Goal: Task Accomplishment & Management: Manage account settings

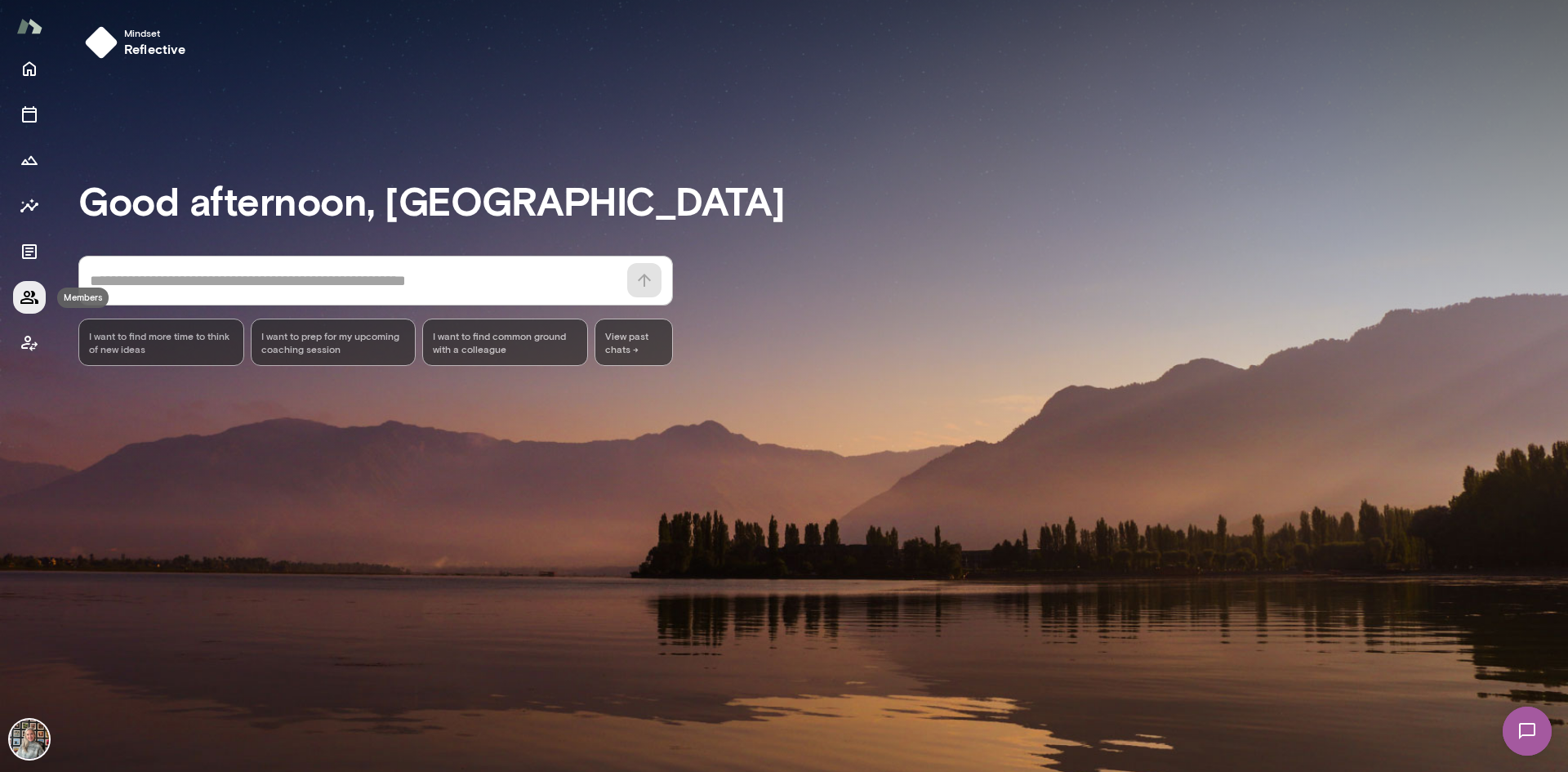
click at [33, 286] on button "Members" at bounding box center [29, 298] width 33 height 33
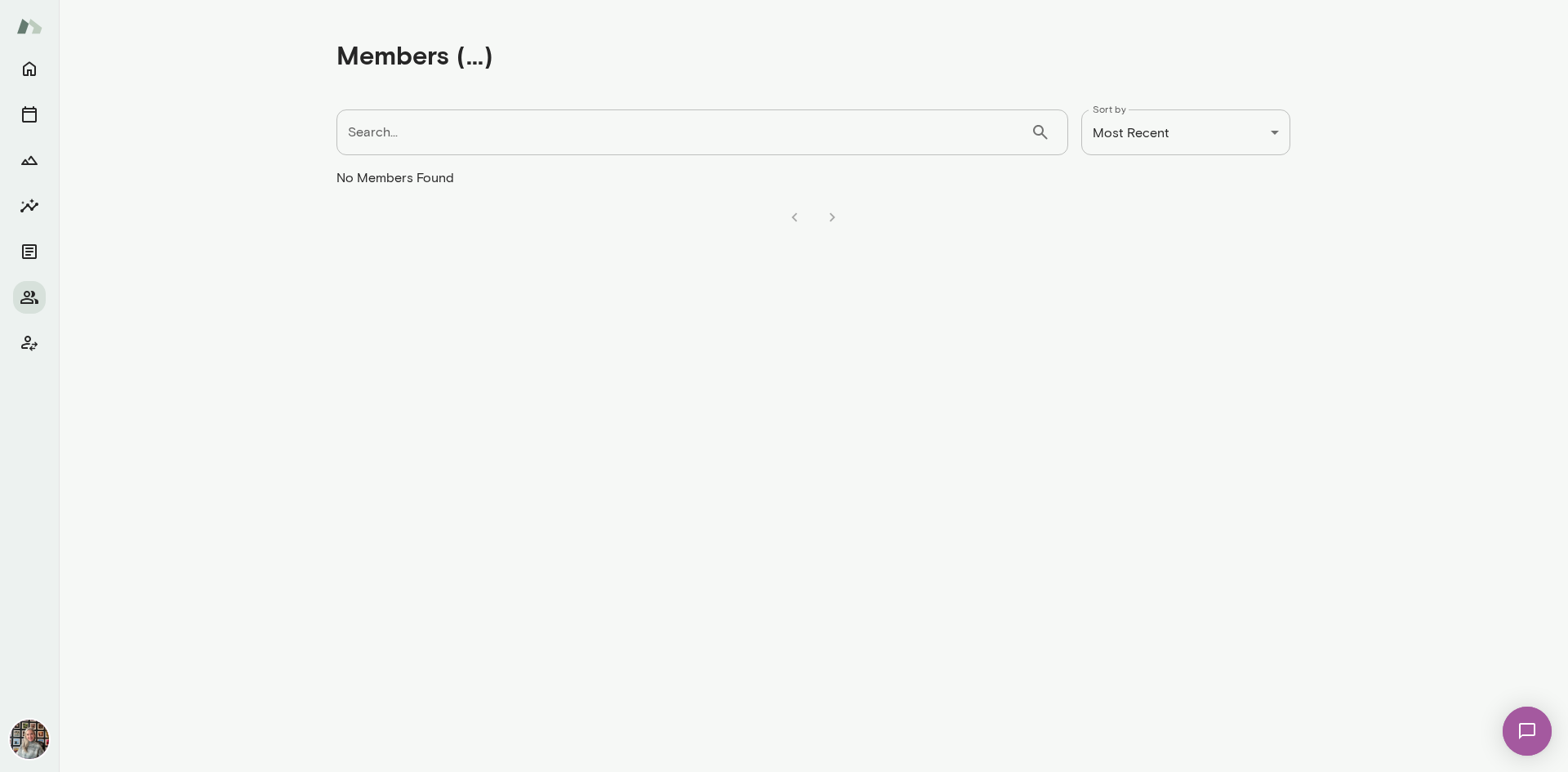
click at [34, 744] on img at bounding box center [28, 738] width 39 height 39
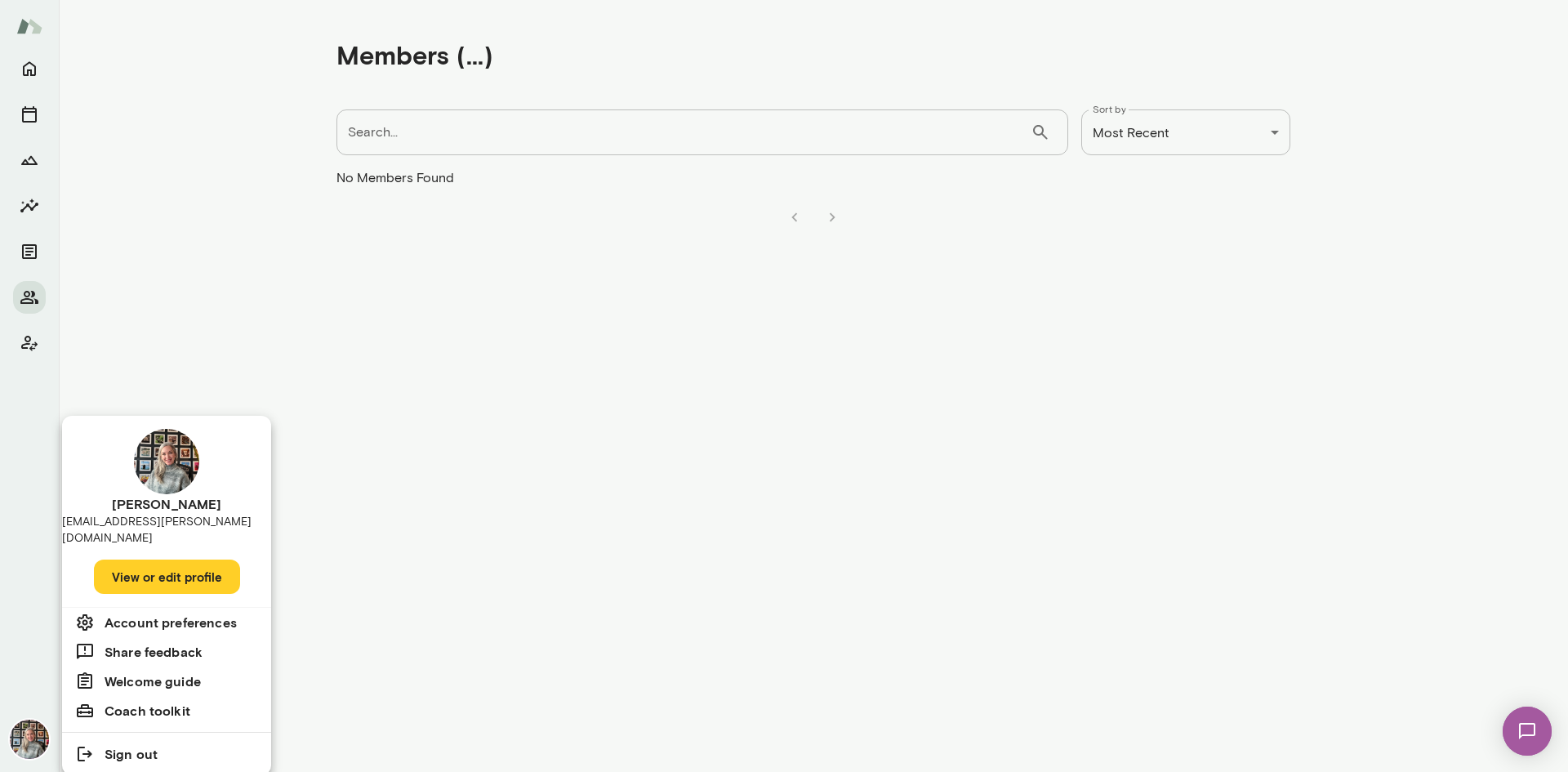
click at [12, 342] on div at bounding box center [784, 386] width 1568 height 772
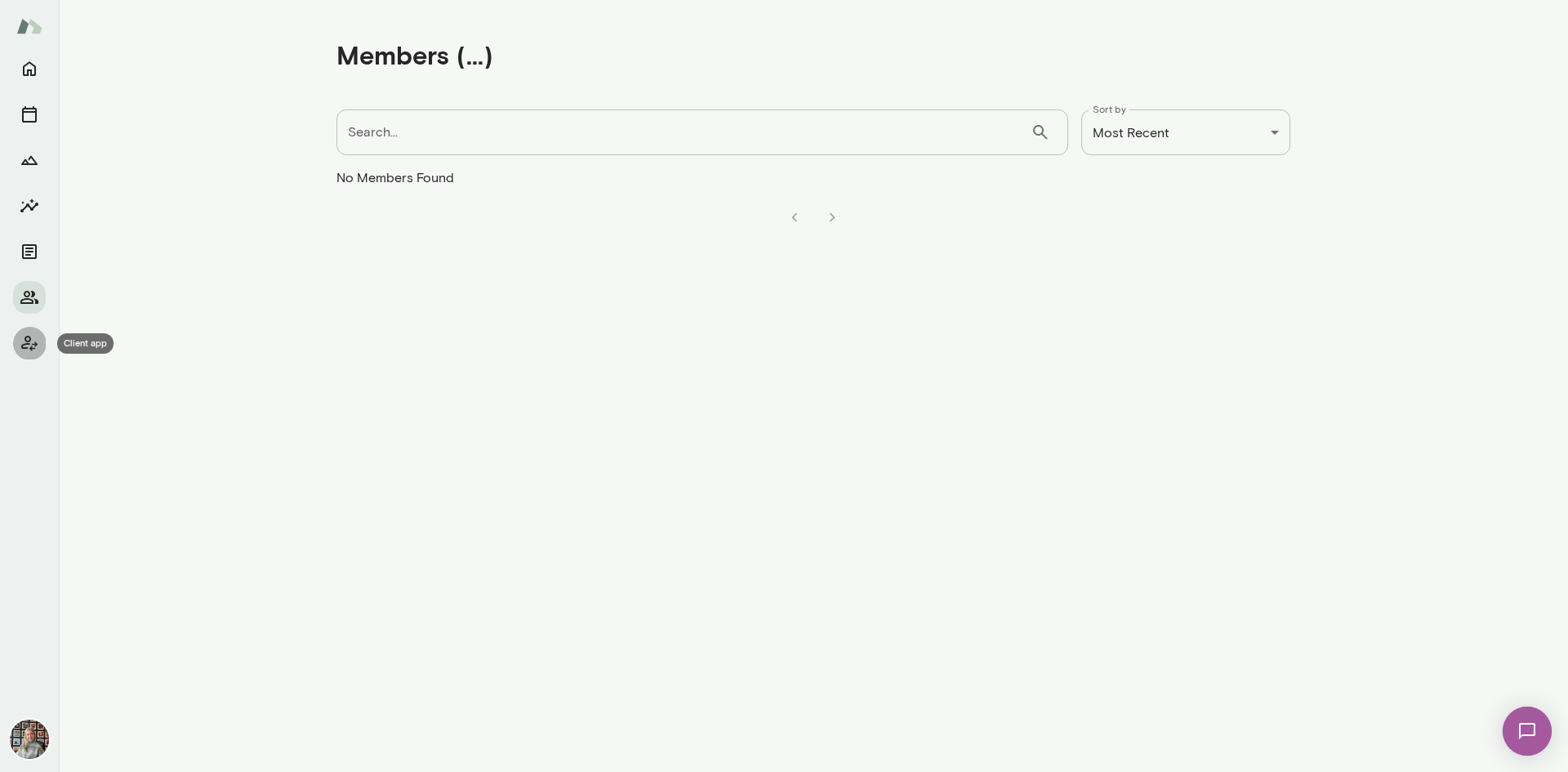
click at [25, 344] on icon "Client app" at bounding box center [29, 343] width 16 height 16
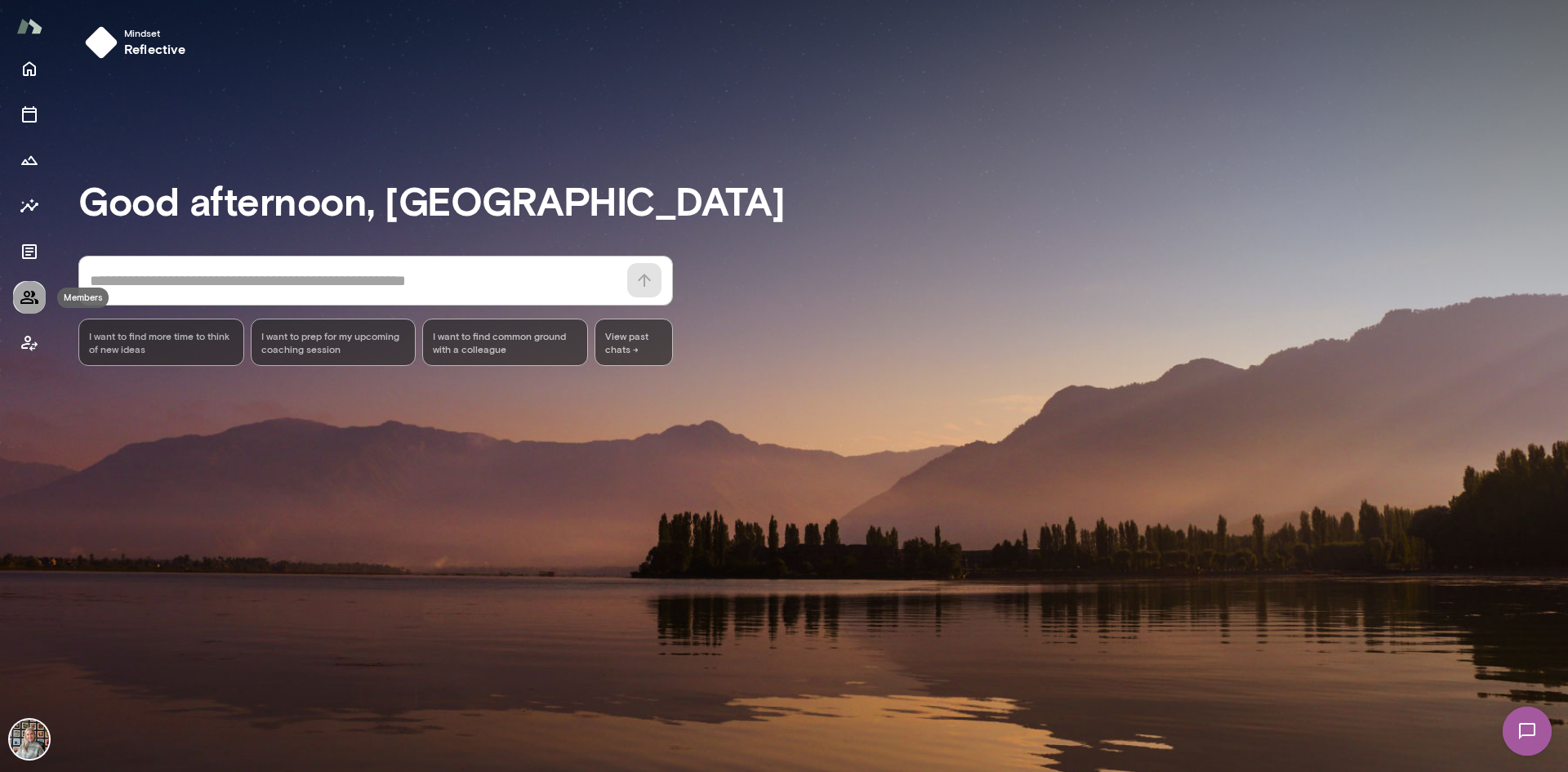
click at [28, 300] on icon "Members" at bounding box center [29, 297] width 18 height 13
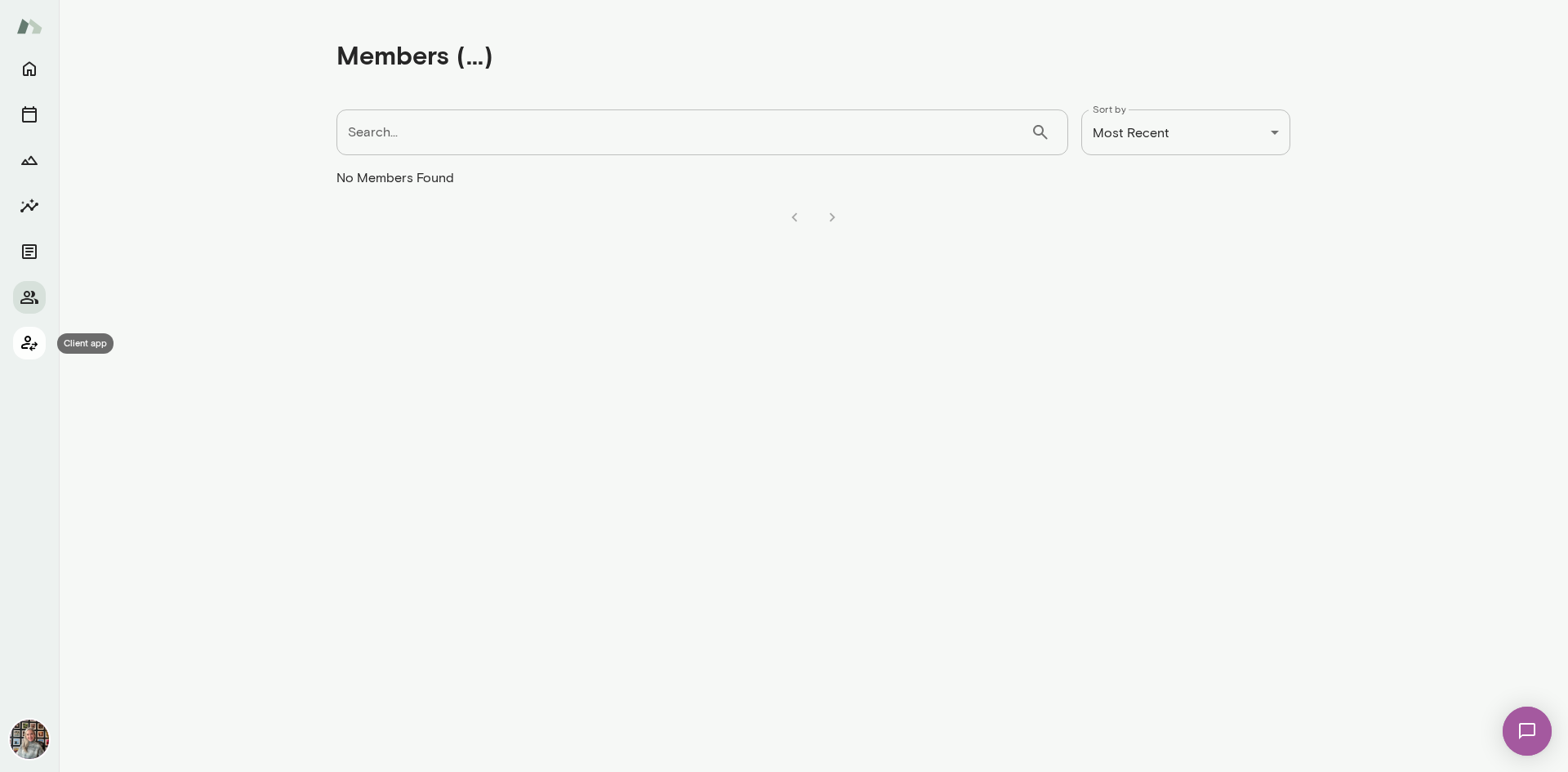
click at [24, 349] on icon "Client app" at bounding box center [29, 342] width 20 height 20
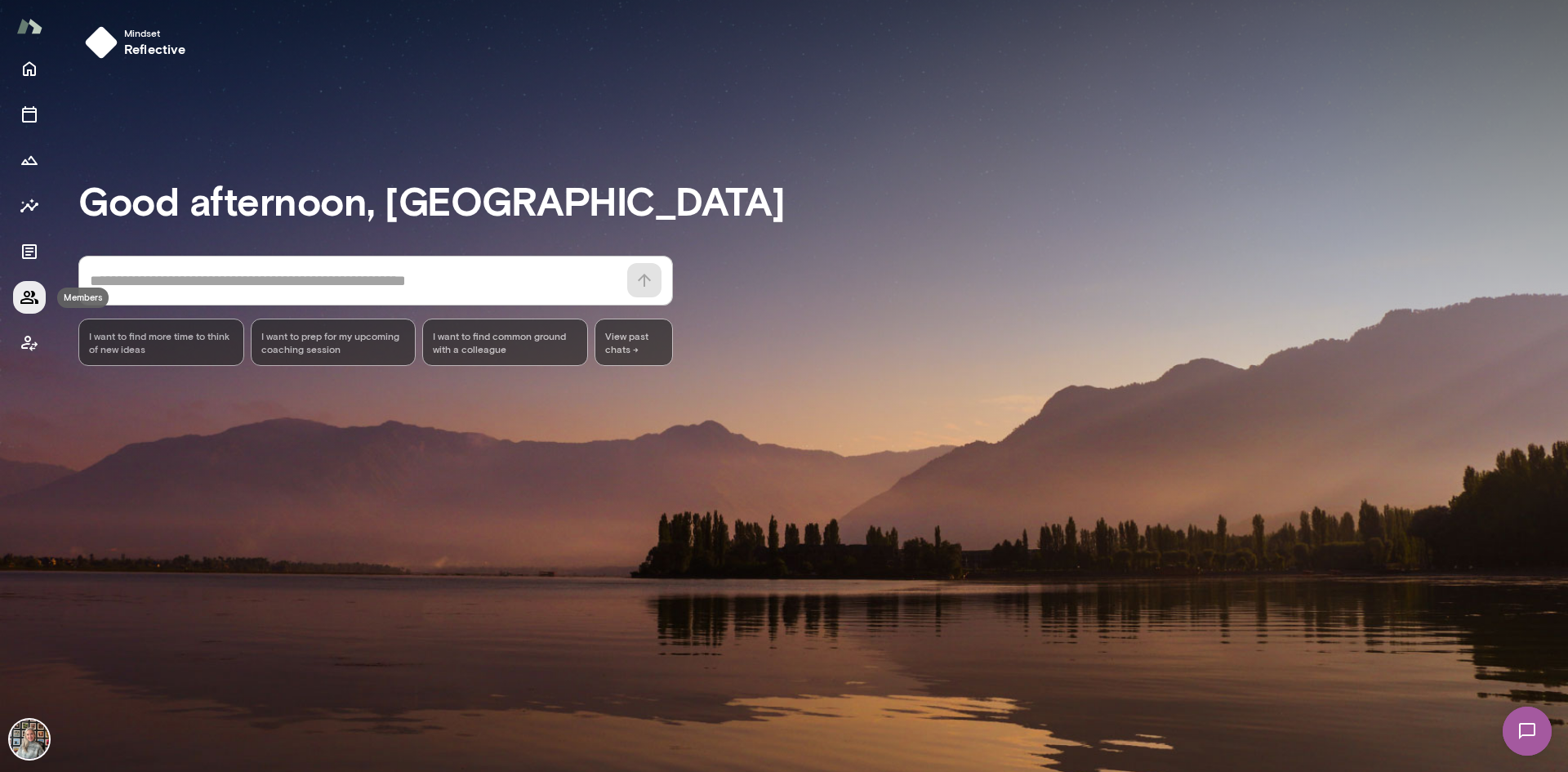
click at [21, 300] on icon "Members" at bounding box center [29, 297] width 20 height 20
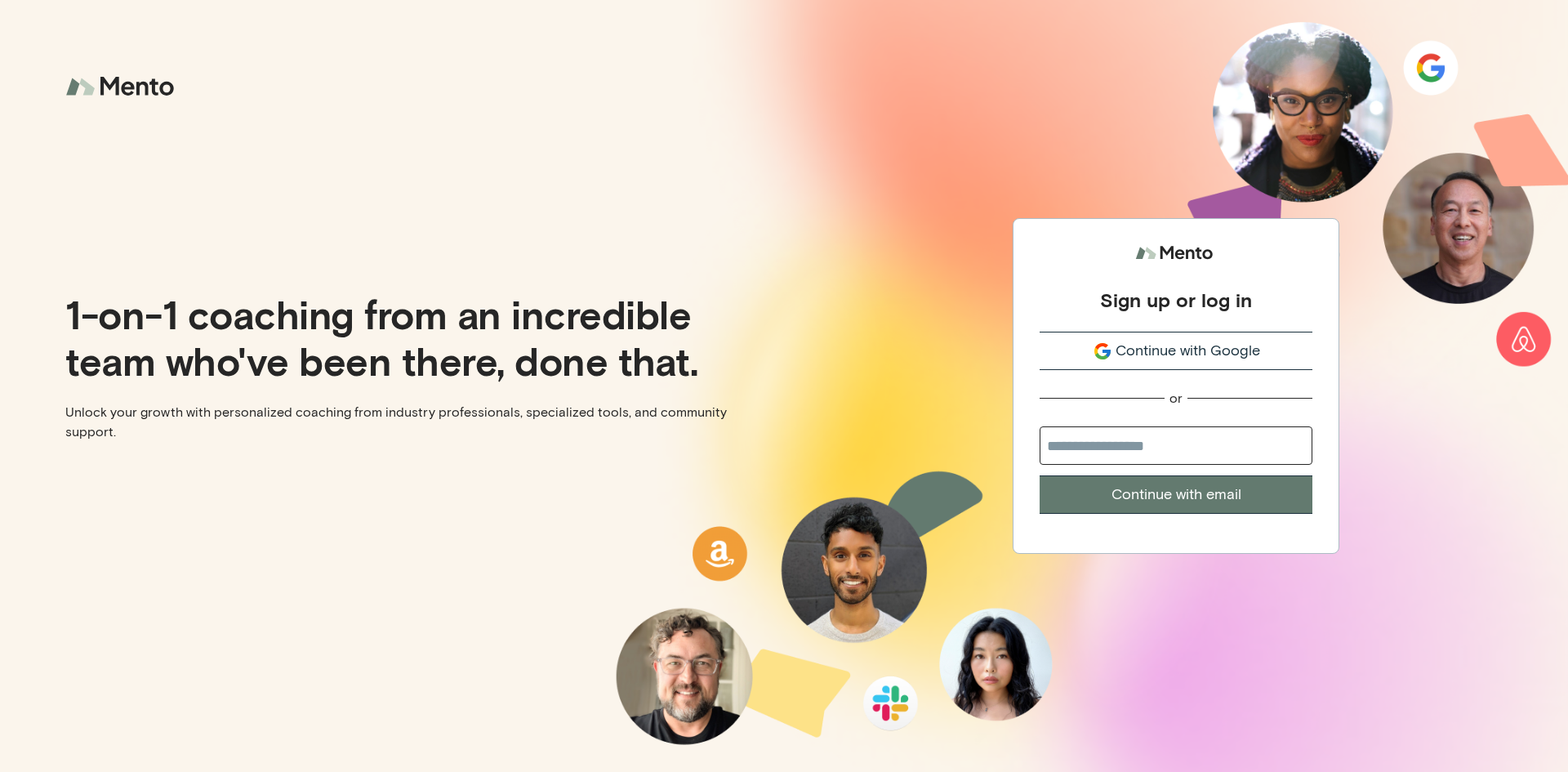
click at [1147, 352] on span "Continue with Google" at bounding box center [1189, 351] width 145 height 22
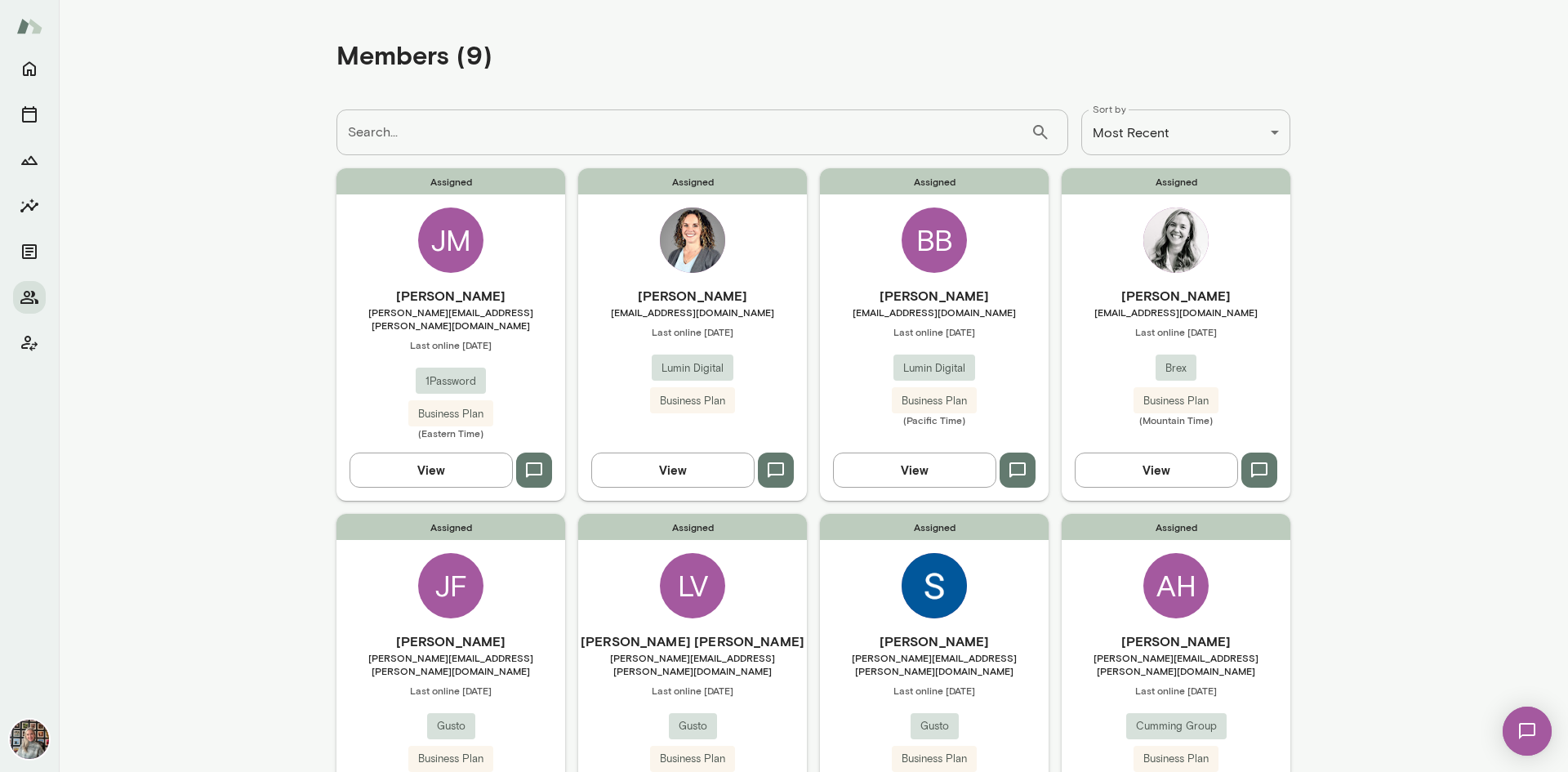
scroll to position [408, 0]
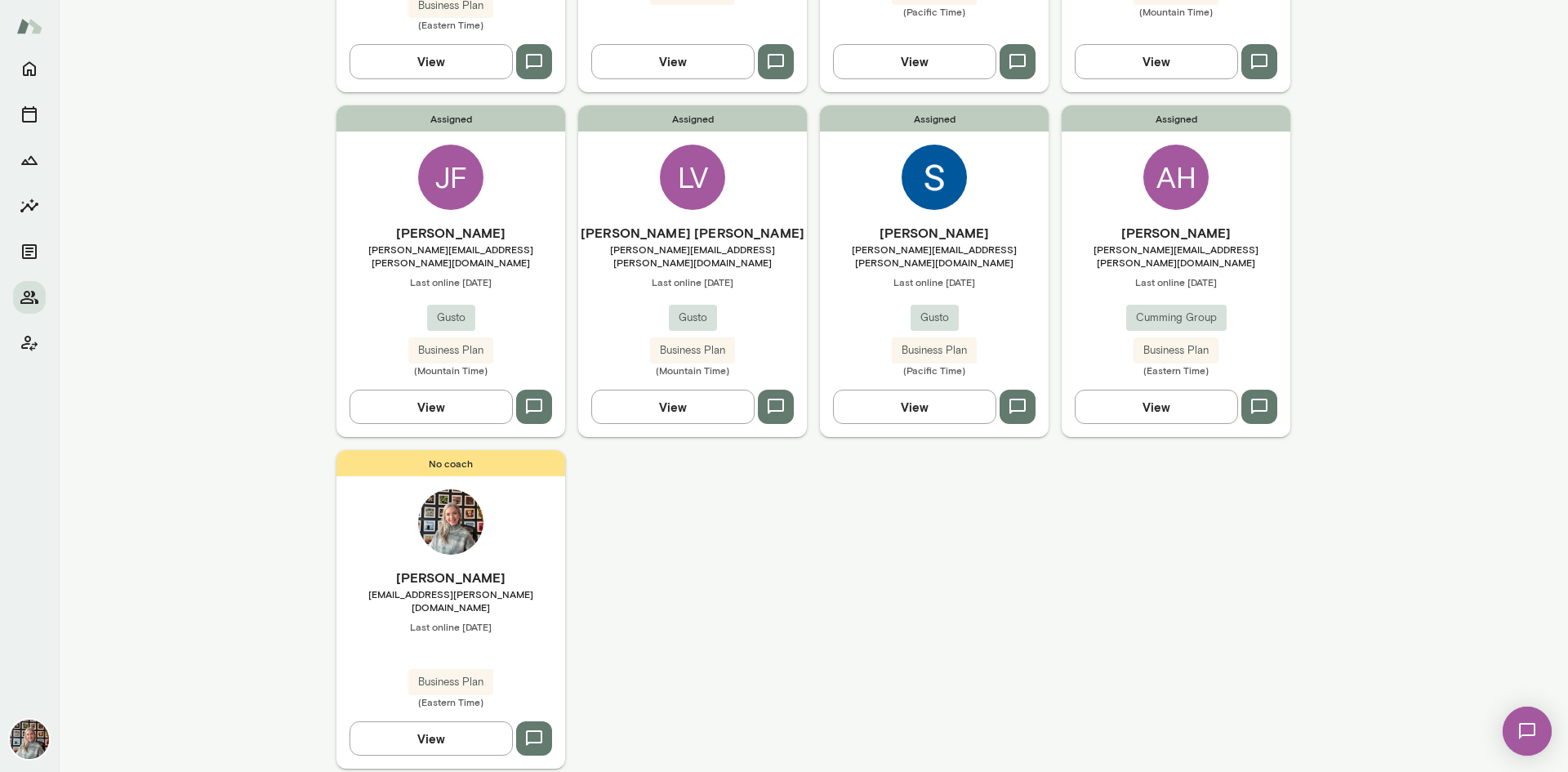
click at [775, 397] on icon "button" at bounding box center [775, 406] width 20 height 20
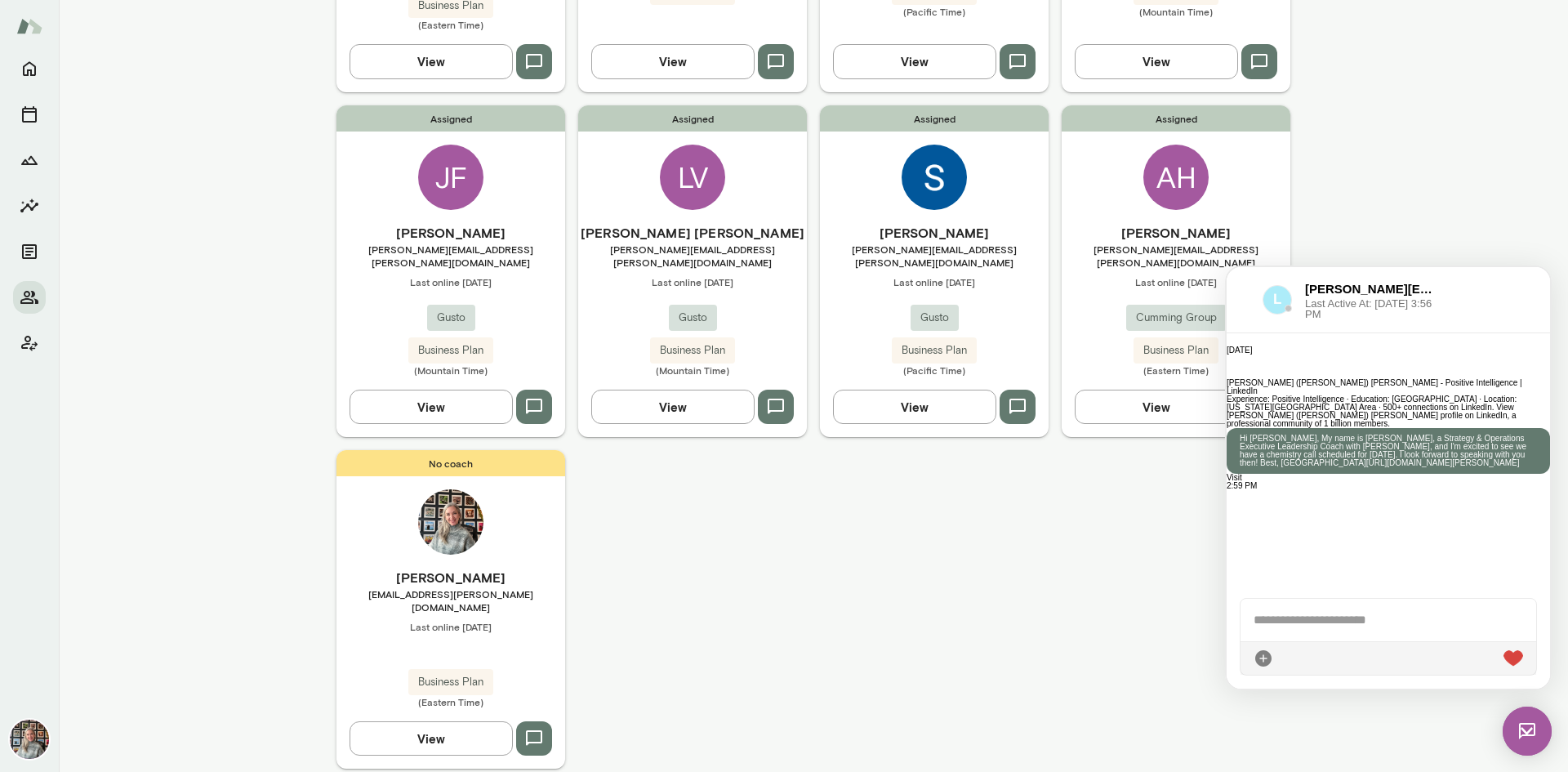
scroll to position [127, 0]
drag, startPoint x: 1463, startPoint y: 500, endPoint x: 1363, endPoint y: 531, distance: 104.7
click at [1363, 468] on p "Hi [PERSON_NAME], My name is [PERSON_NAME], a Strategy & Operations Executive L…" at bounding box center [1388, 451] width 298 height 33
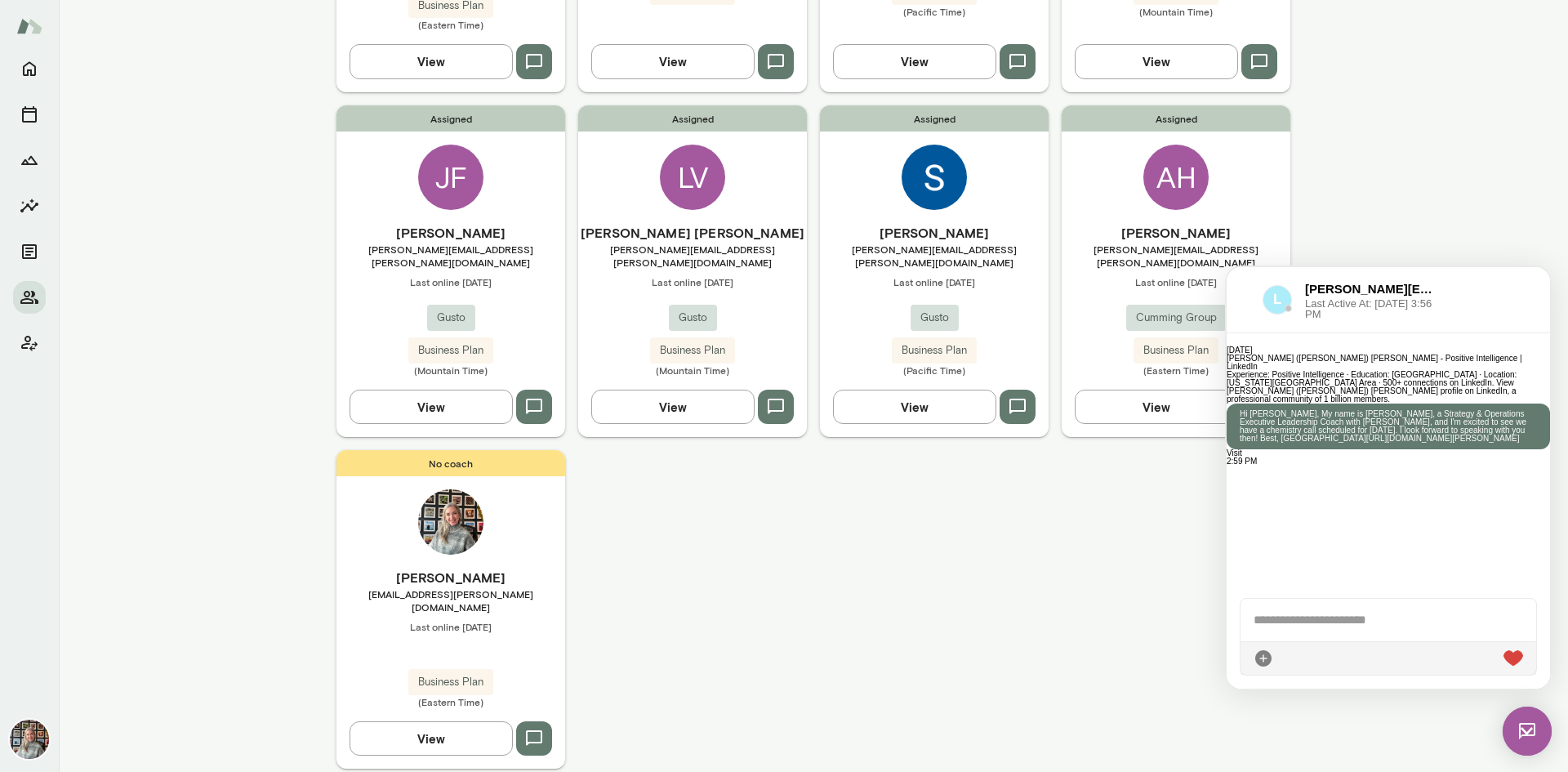
copy p "Hi [PERSON_NAME], My name is [PERSON_NAME], a Strategy & Operations Executive L…"
click at [426, 721] on button "View" at bounding box center [430, 738] width 163 height 35
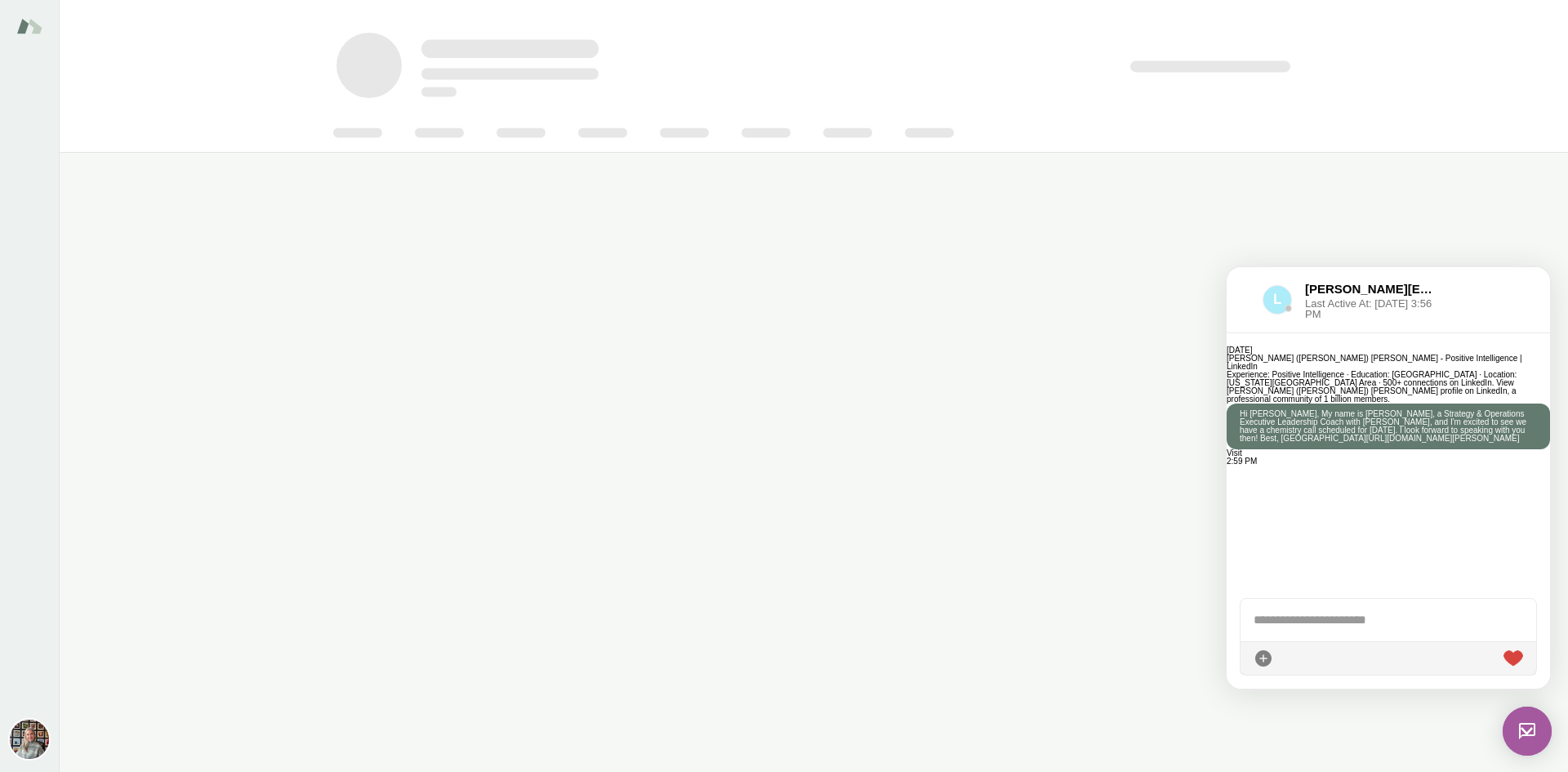
drag, startPoint x: 1527, startPoint y: 747, endPoint x: 2995, endPoint y: 1440, distance: 1623.4
click at [1527, 747] on img at bounding box center [1527, 731] width 49 height 49
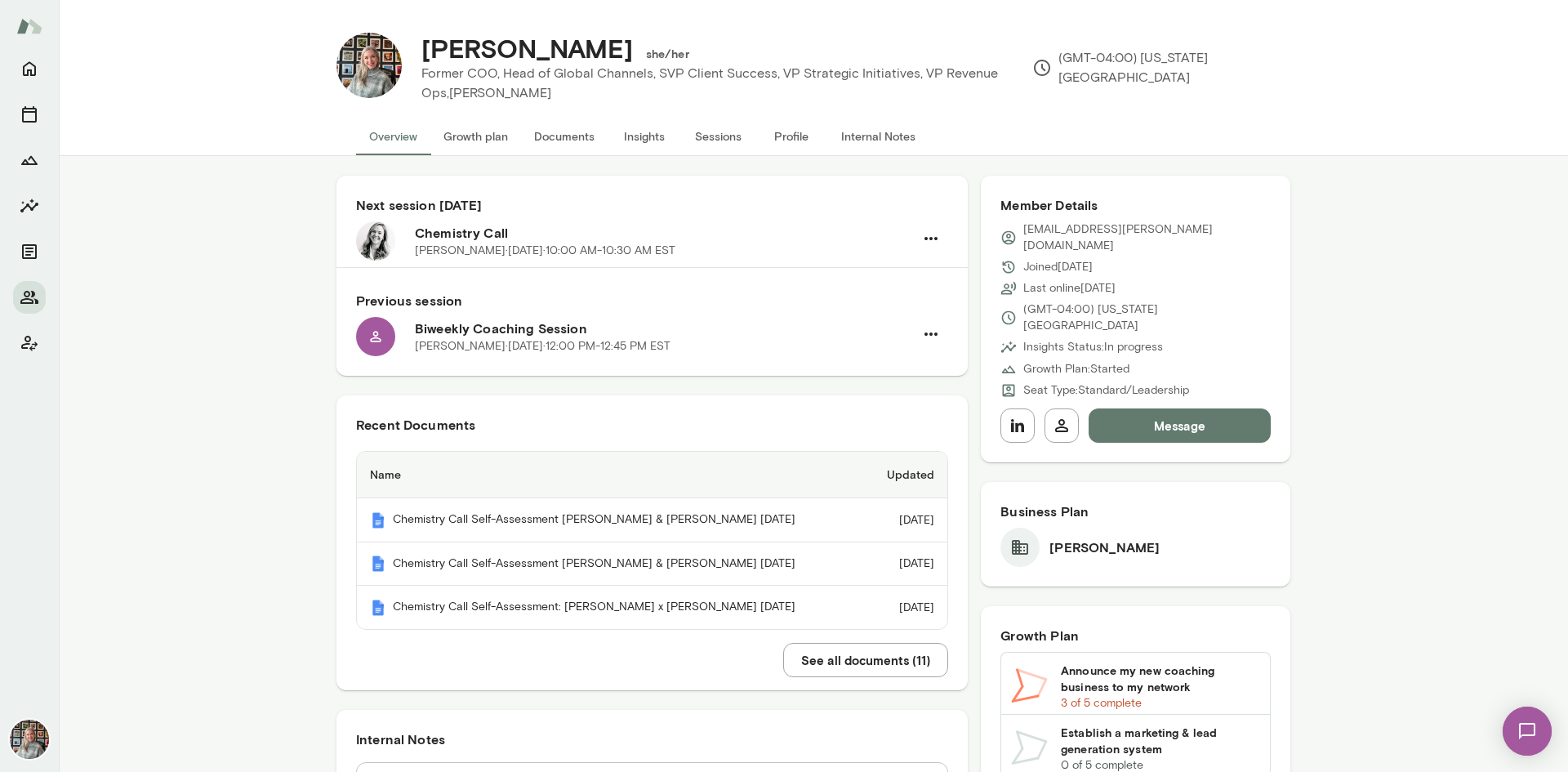
scroll to position [260, 0]
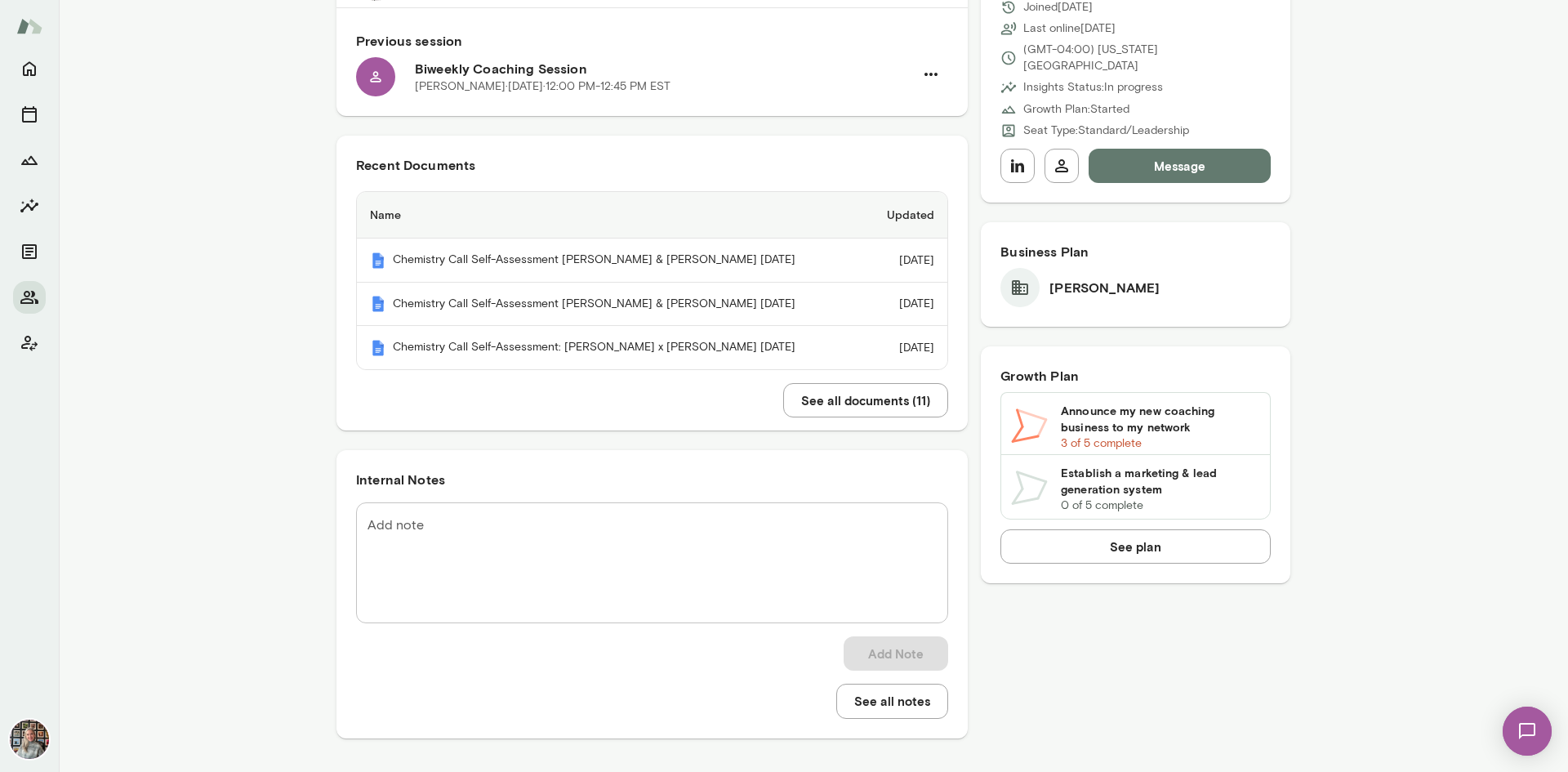
click at [824, 399] on button "See all documents ( 11 )" at bounding box center [865, 400] width 165 height 35
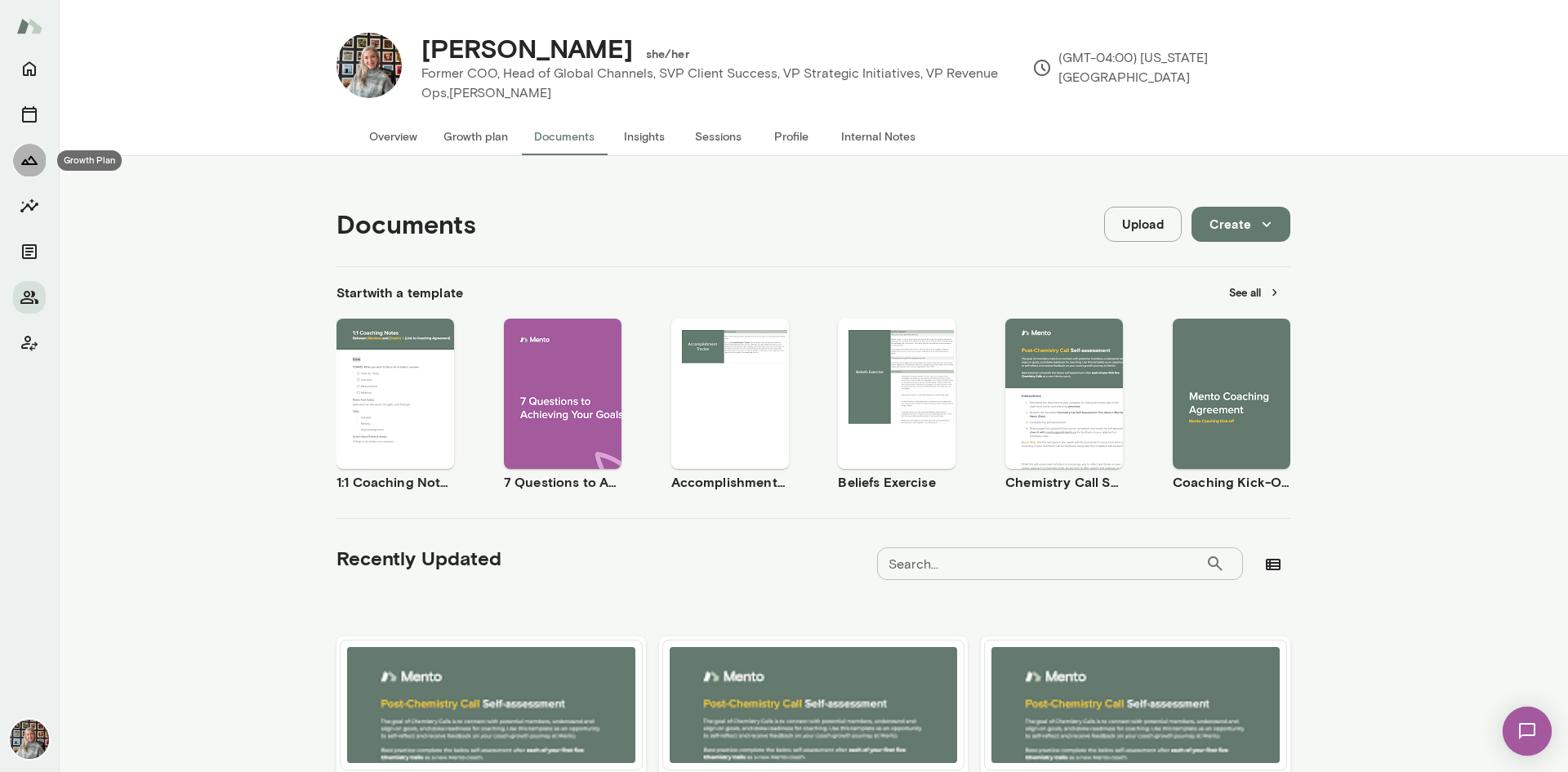
click at [33, 169] on icon "Growth Plan" at bounding box center [29, 160] width 20 height 20
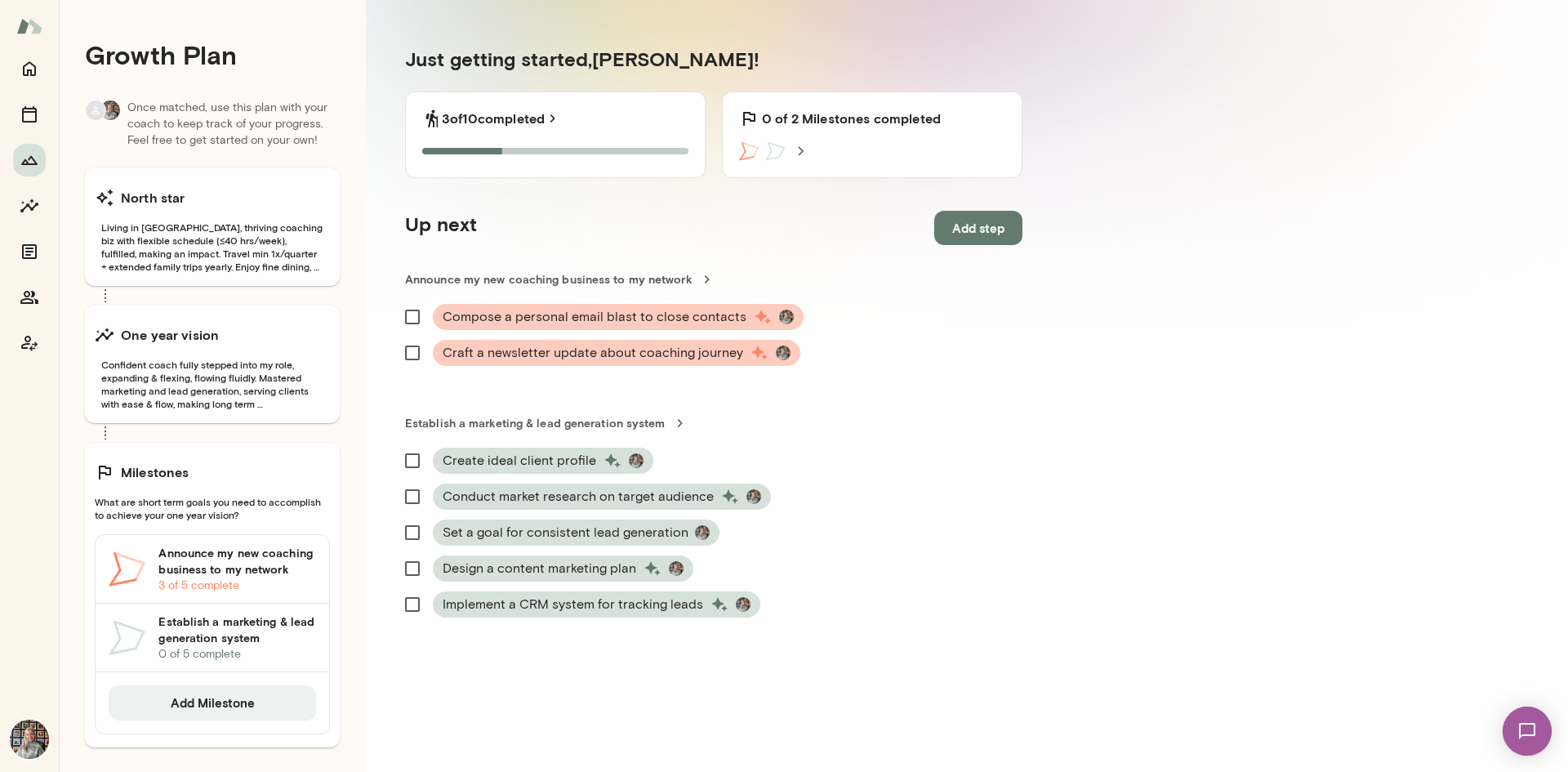
click at [26, 750] on img at bounding box center [28, 738] width 39 height 39
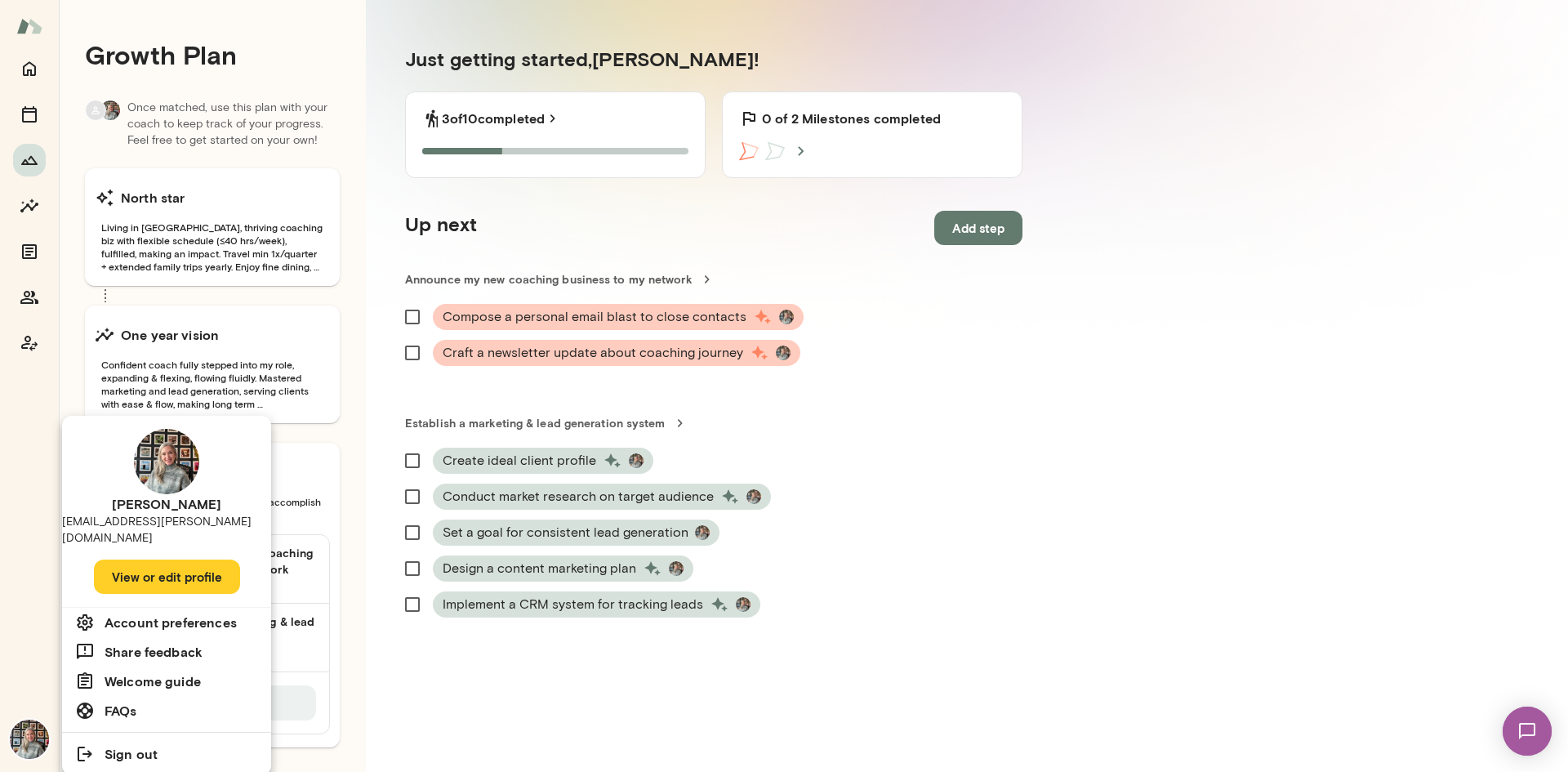
click at [163, 560] on button "View or edit profile" at bounding box center [167, 577] width 147 height 35
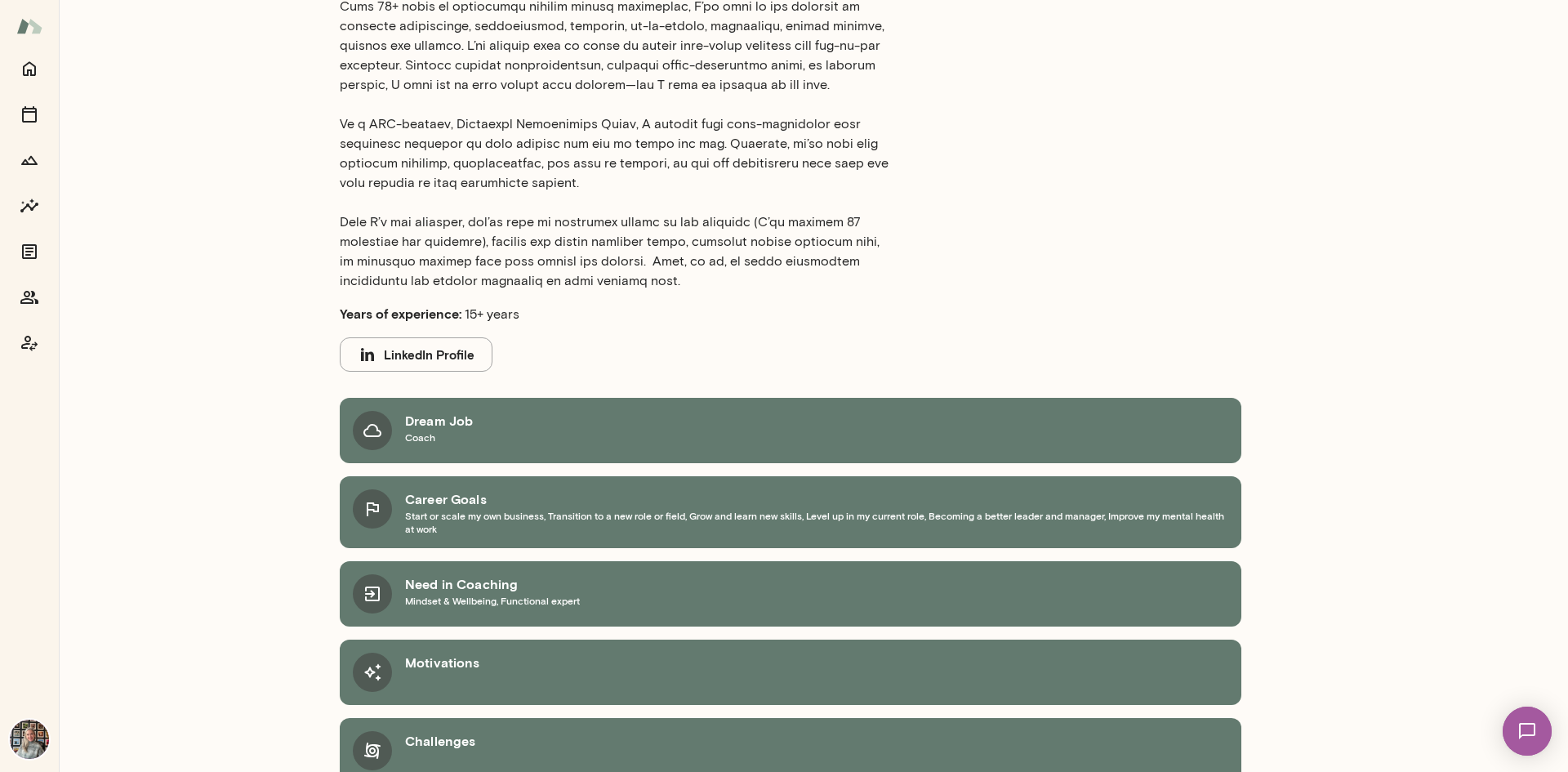
scroll to position [531, 0]
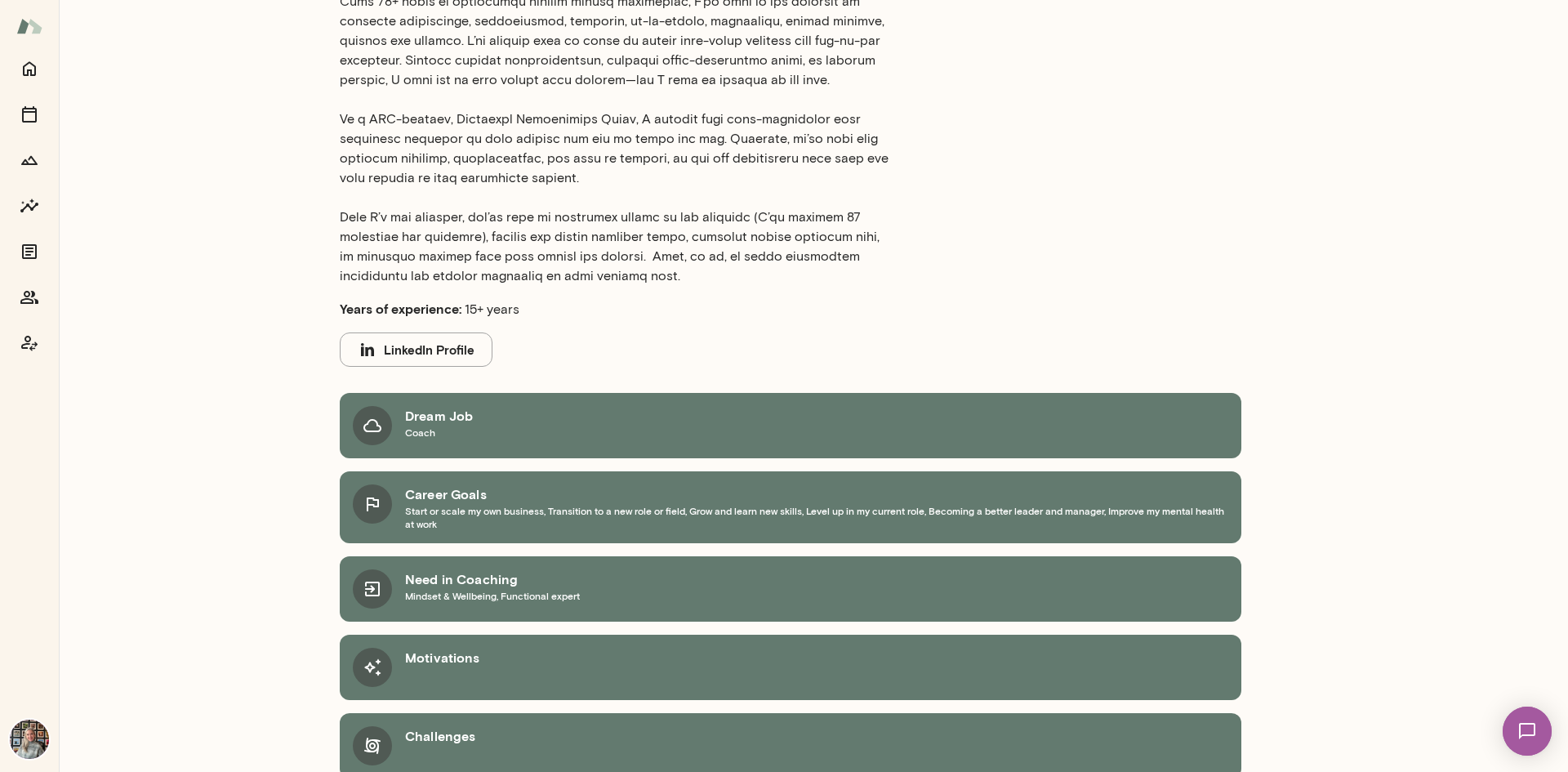
click at [40, 734] on img at bounding box center [28, 738] width 39 height 39
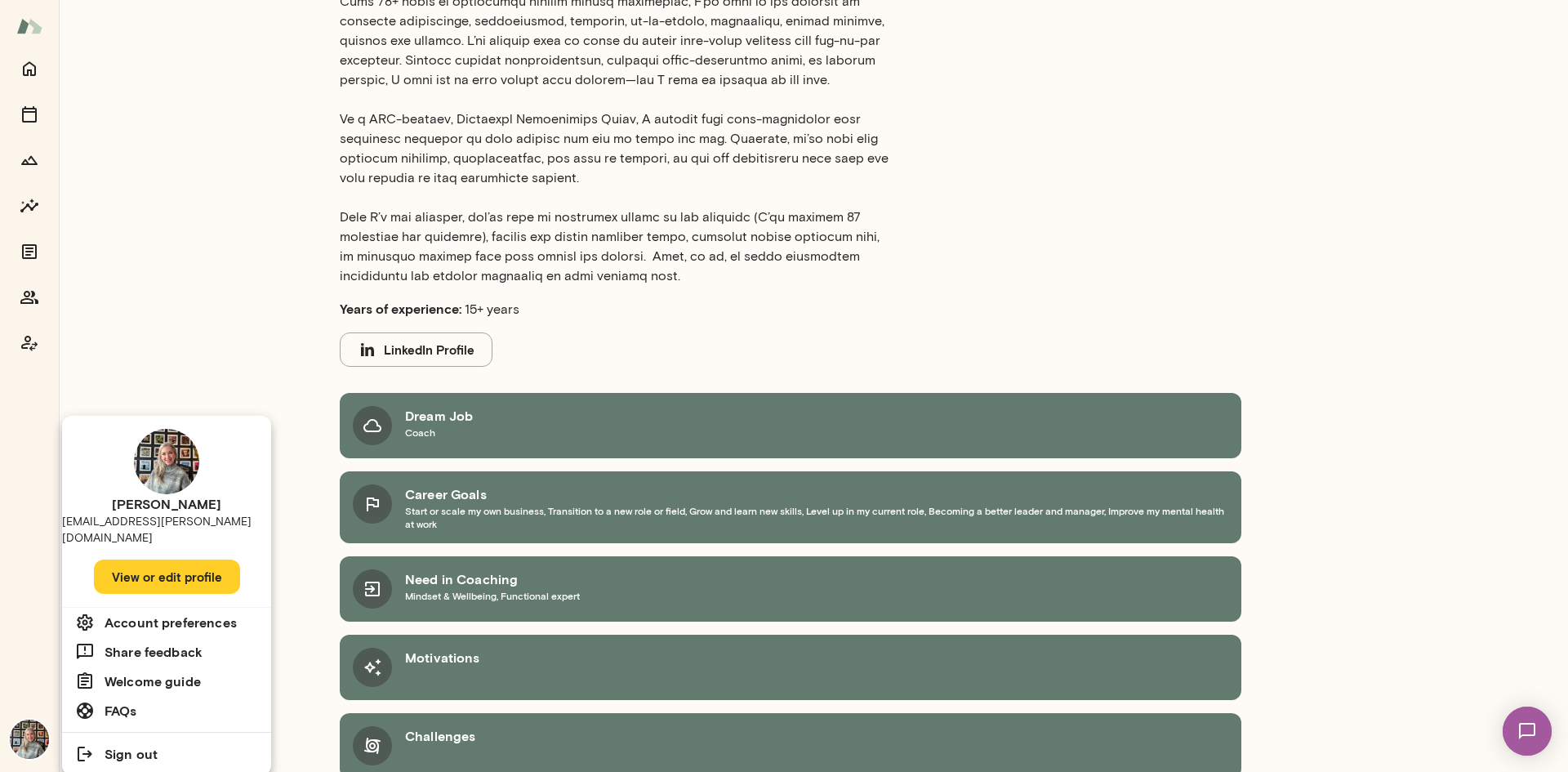
click at [224, 39] on div at bounding box center [784, 386] width 1568 height 772
